Goal: Task Accomplishment & Management: Manage account settings

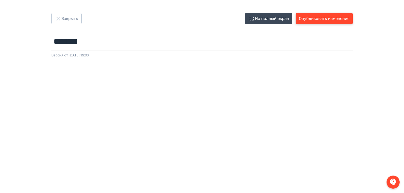
click at [328, 22] on button "Опубликовать изменения" at bounding box center [323, 18] width 57 height 11
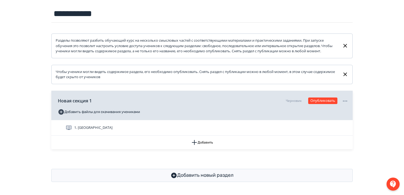
scroll to position [65, 0]
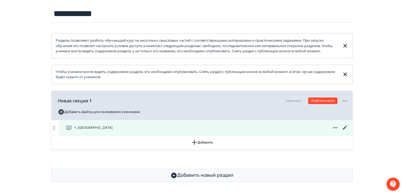
click at [346, 128] on icon at bounding box center [345, 128] width 7 height 7
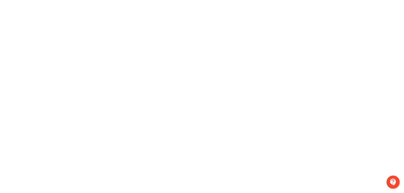
scroll to position [0, 1]
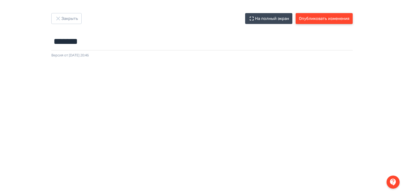
click at [308, 20] on button "Опубликовать изменения" at bounding box center [323, 18] width 57 height 11
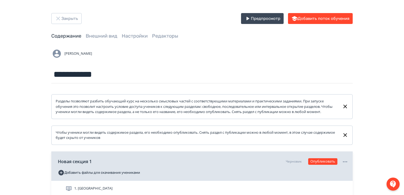
scroll to position [66, 0]
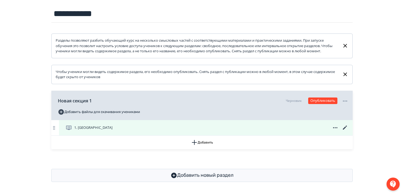
click at [344, 127] on icon at bounding box center [345, 128] width 7 height 7
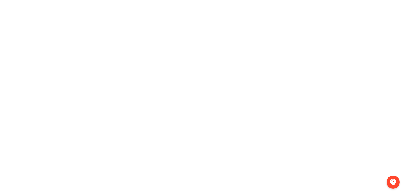
scroll to position [0, 1]
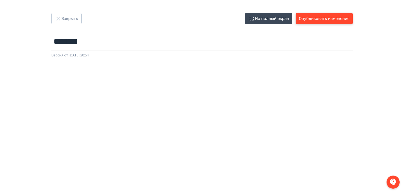
click at [314, 15] on button "Опубликовать изменения" at bounding box center [323, 18] width 57 height 11
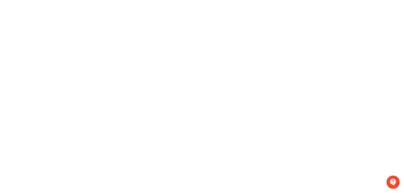
scroll to position [121, 1]
